Goal: Task Accomplishment & Management: Manage account settings

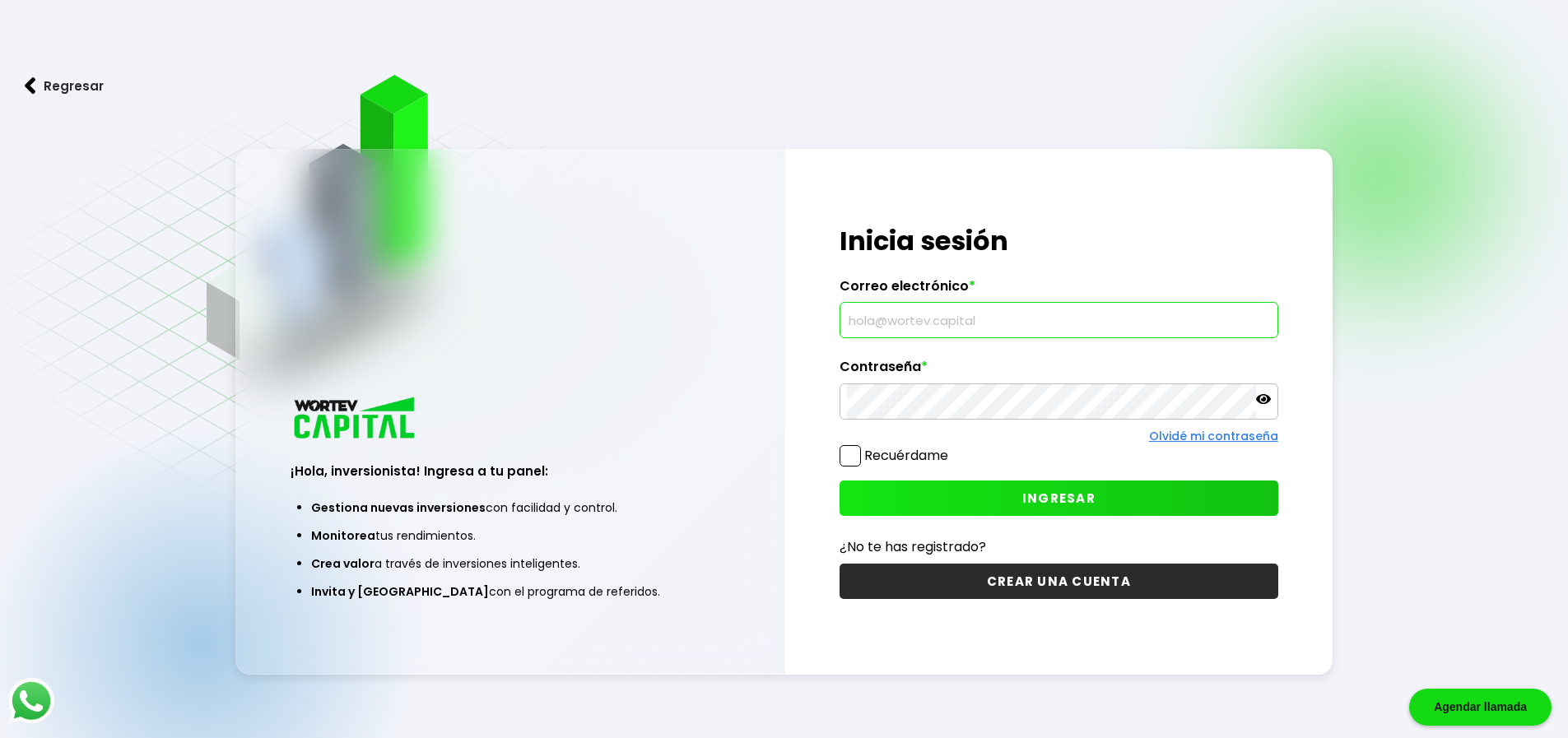
click at [944, 317] on input "text" at bounding box center [1058, 321] width 424 height 35
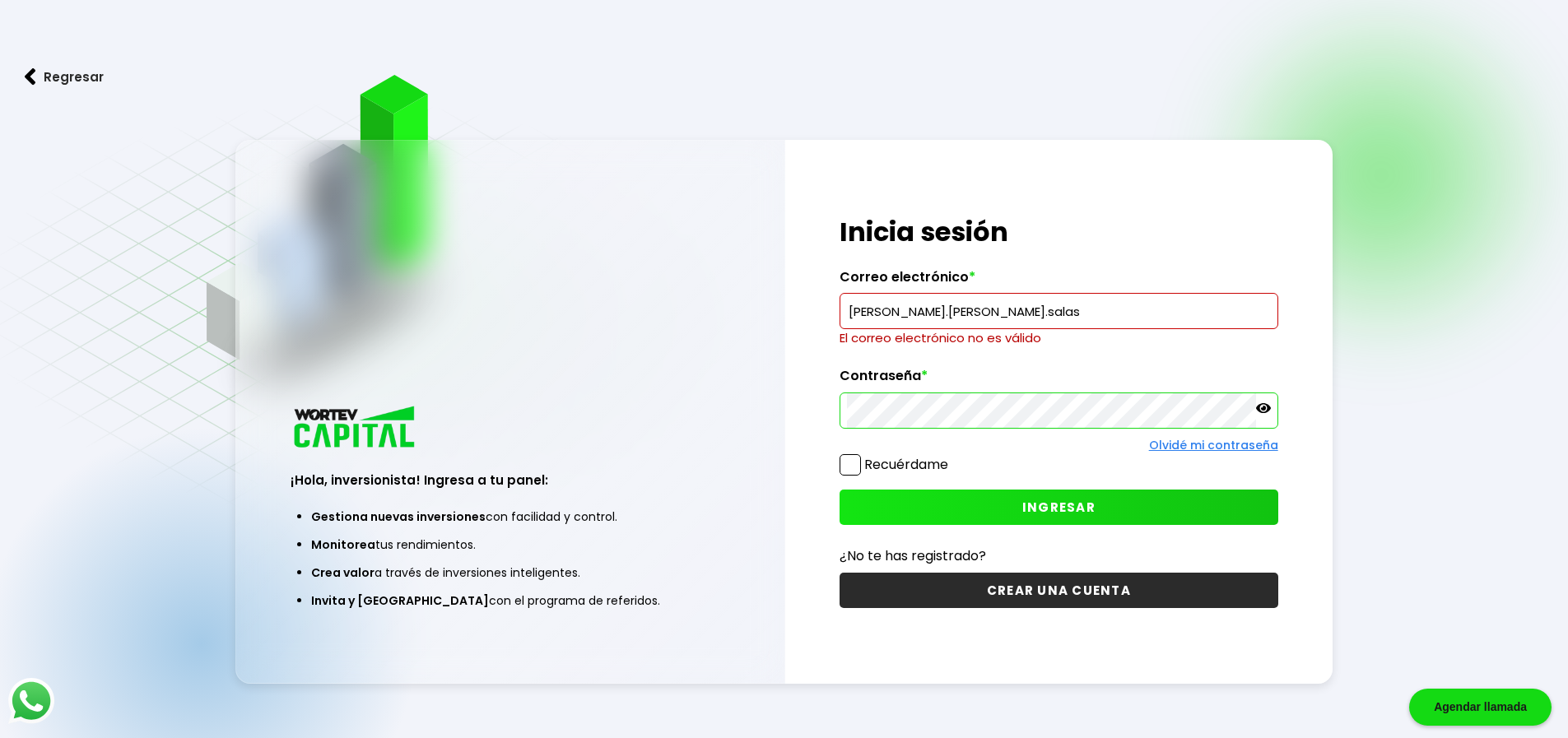
click at [1010, 311] on input "[PERSON_NAME].[PERSON_NAME].salas" at bounding box center [1058, 311] width 424 height 35
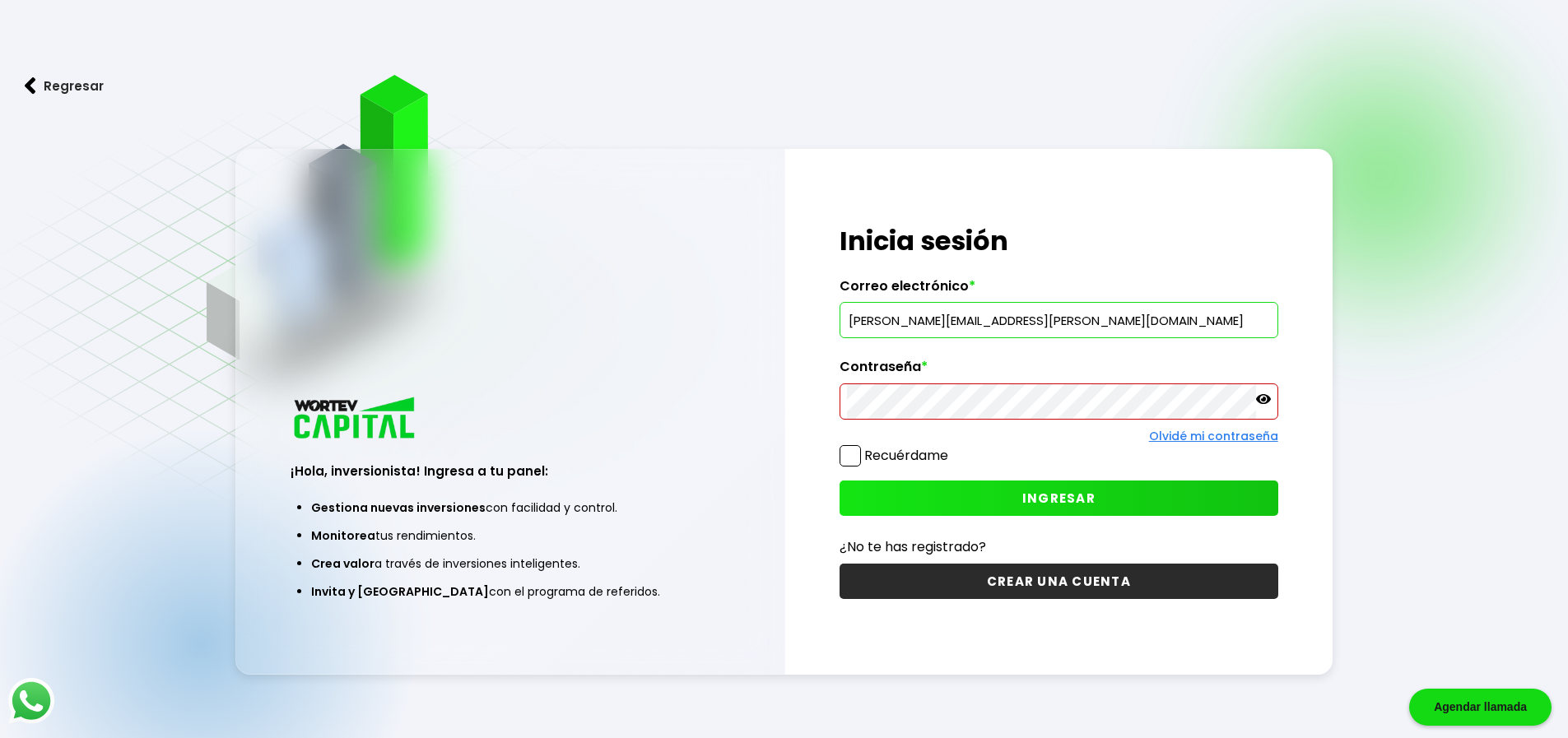
type input "[PERSON_NAME][EMAIL_ADDRESS][PERSON_NAME][DOMAIN_NAME]"
click at [1067, 497] on span "INGRESAR" at bounding box center [1059, 499] width 73 height 17
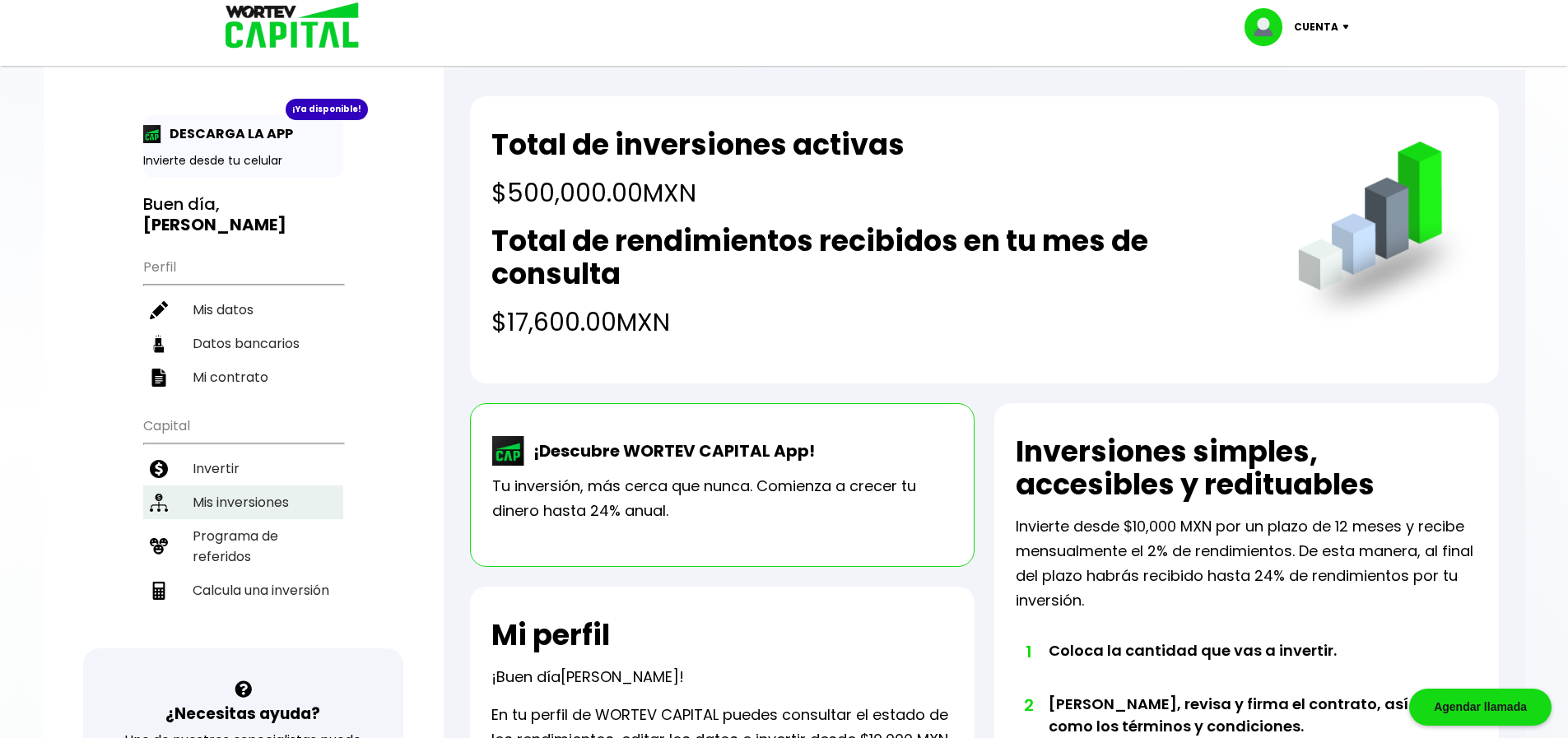
click at [273, 486] on li "Mis inversiones" at bounding box center [243, 502] width 200 height 34
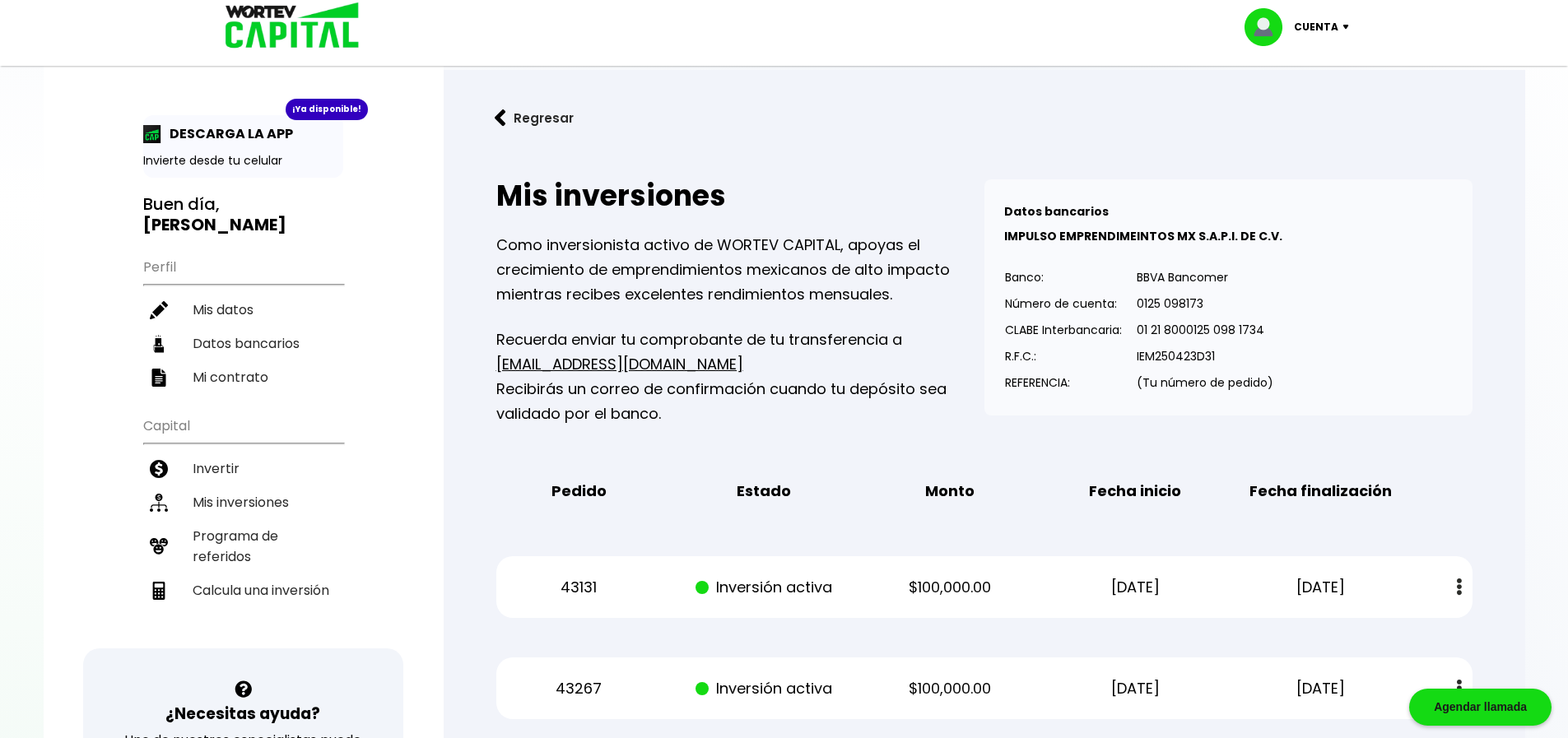
click at [517, 119] on button "Regresar" at bounding box center [534, 118] width 128 height 44
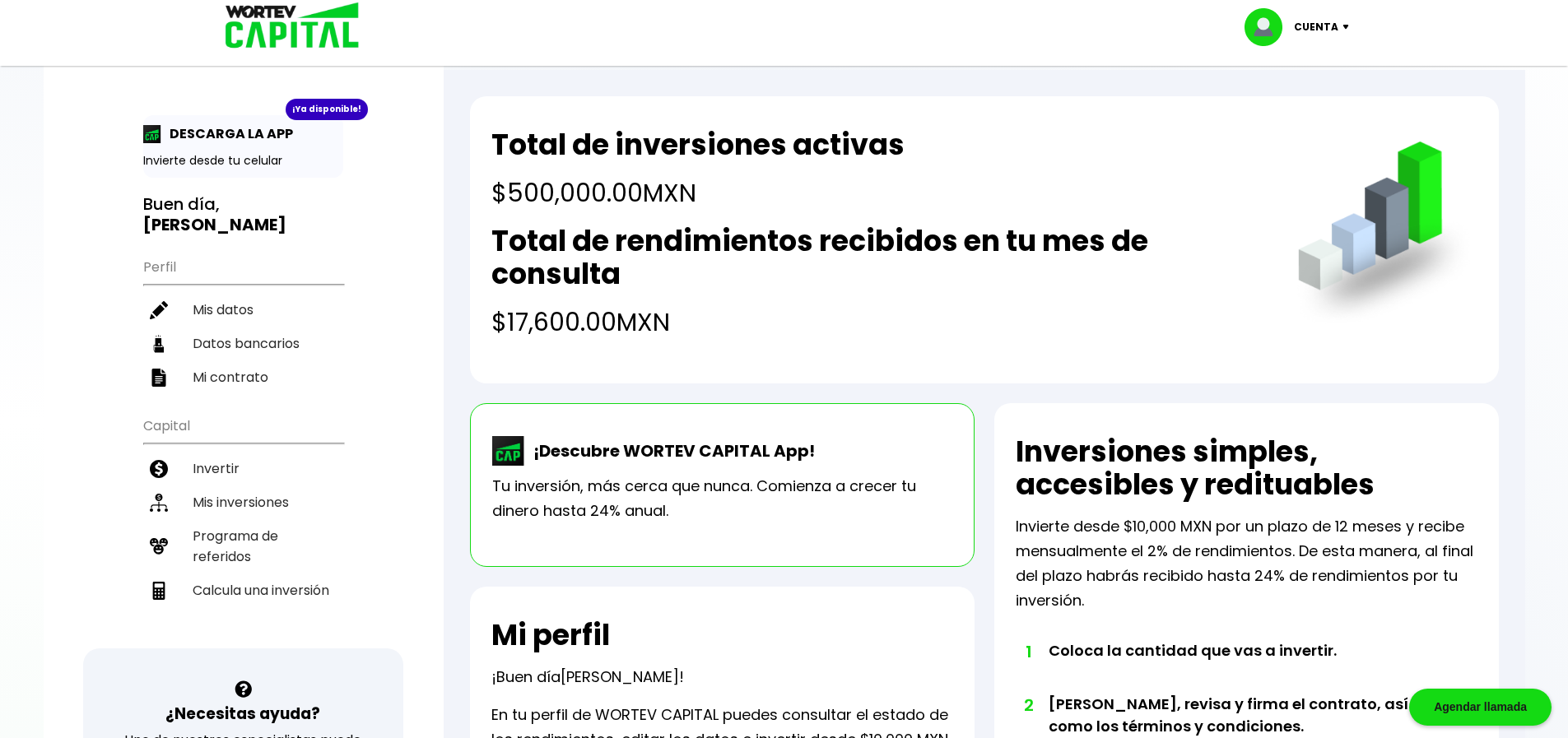
click at [1344, 31] on div "Cuenta" at bounding box center [1302, 26] width 116 height 38
click at [1324, 102] on li "Cerrar sesión" at bounding box center [1298, 109] width 132 height 34
